Goal: Task Accomplishment & Management: Use online tool/utility

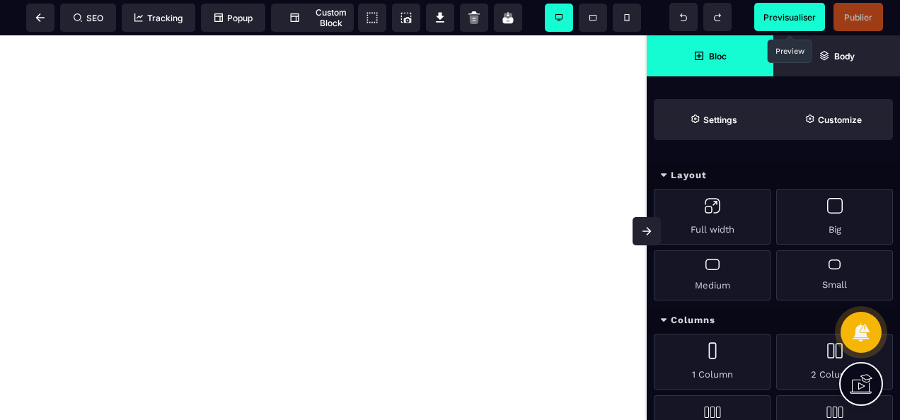
click at [804, 14] on span "Previsualiser" at bounding box center [789, 17] width 52 height 11
click at [40, 8] on span at bounding box center [40, 18] width 28 height 28
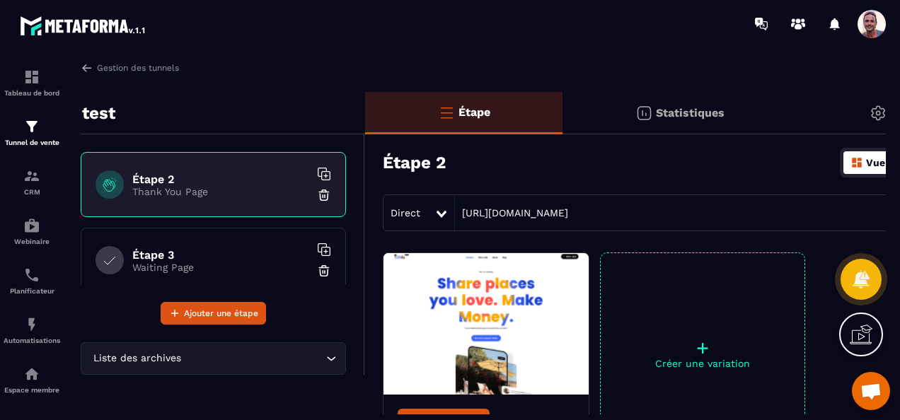
click at [878, 110] on img at bounding box center [877, 113] width 17 height 17
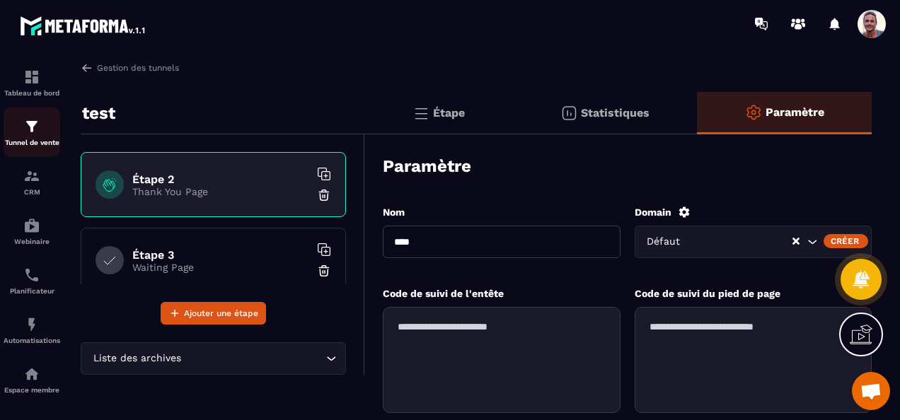
click at [35, 122] on img at bounding box center [31, 126] width 17 height 17
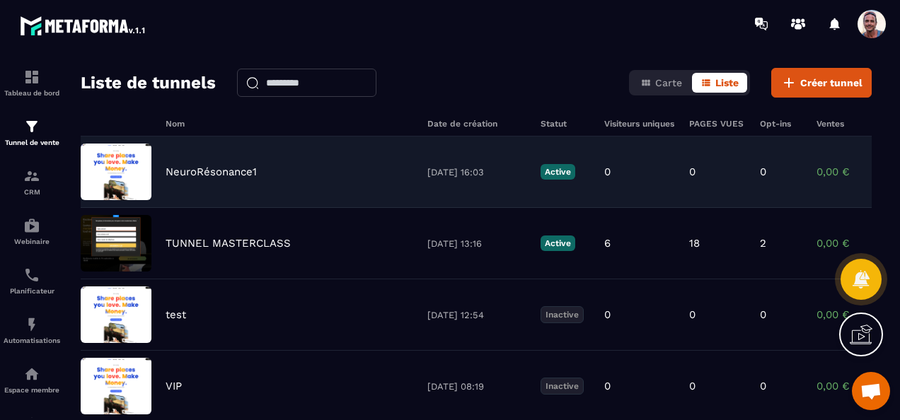
scroll to position [71, 0]
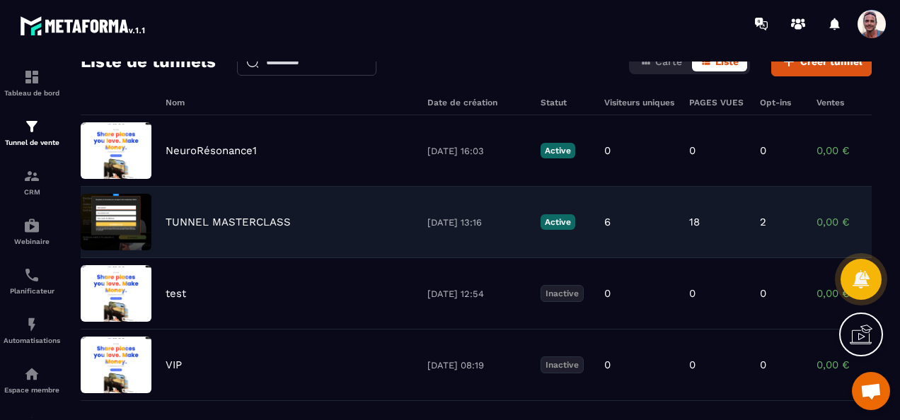
click at [179, 216] on p "TUNNEL MASTERCLASS" at bounding box center [228, 222] width 125 height 13
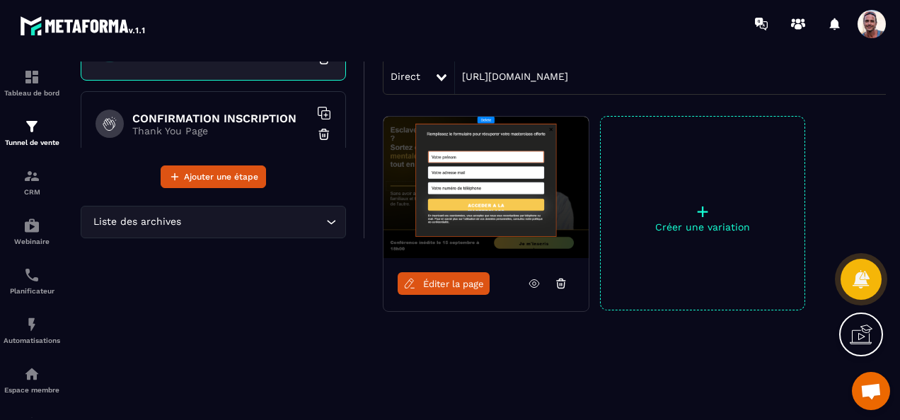
scroll to position [145, 0]
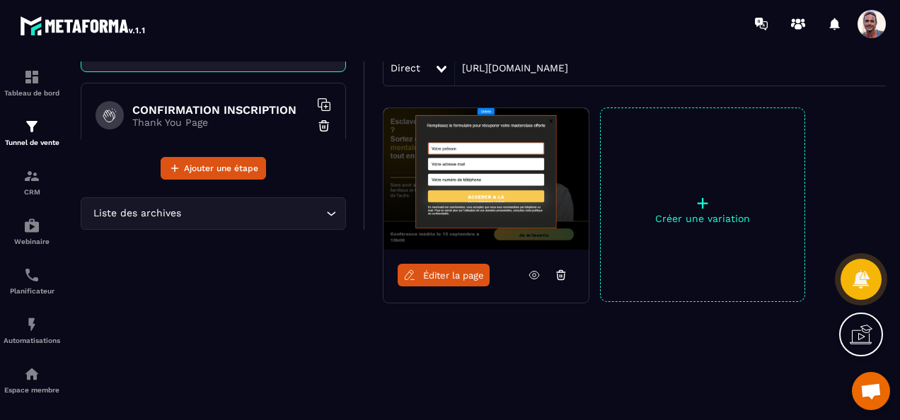
click at [447, 279] on span "Éditer la page" at bounding box center [453, 275] width 61 height 11
